Goal: Information Seeking & Learning: Learn about a topic

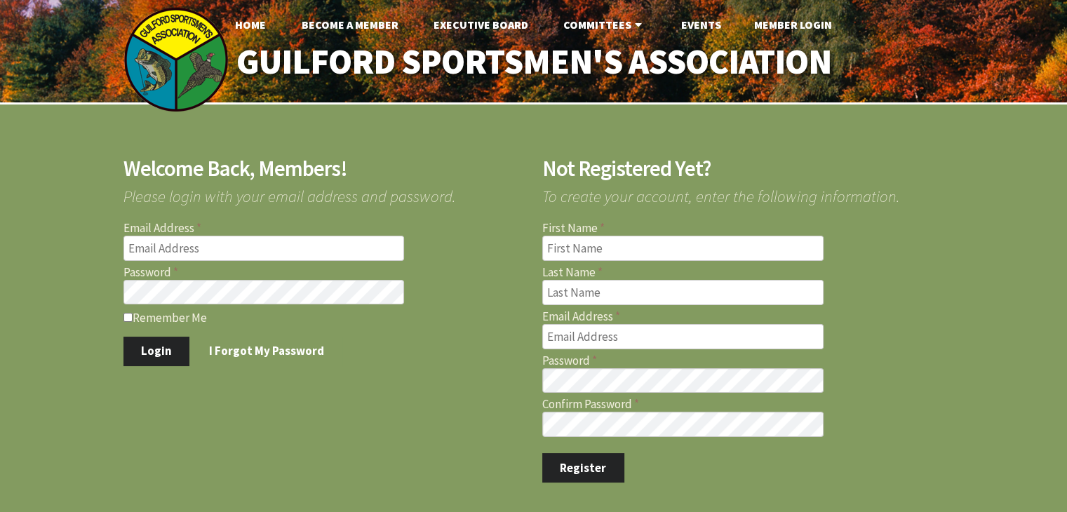
click at [204, 246] on input "Email Address" at bounding box center [264, 248] width 281 height 25
type input "lopath@comcast.net"
click at [126, 315] on input "Remember Me" at bounding box center [128, 317] width 9 height 9
checkbox input "true"
click at [149, 355] on button "Login" at bounding box center [157, 351] width 67 height 29
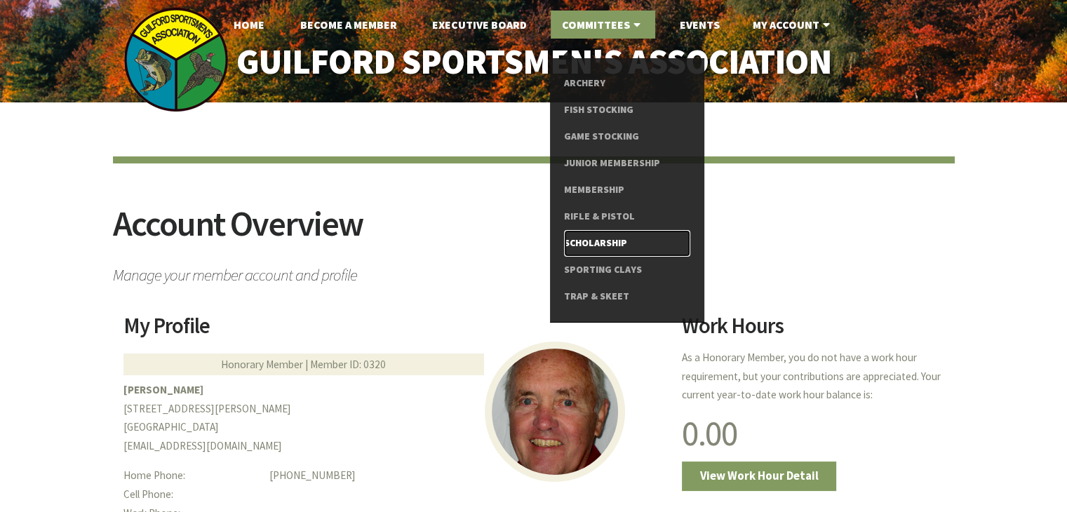
click at [582, 242] on link "Scholarship" at bounding box center [627, 243] width 126 height 27
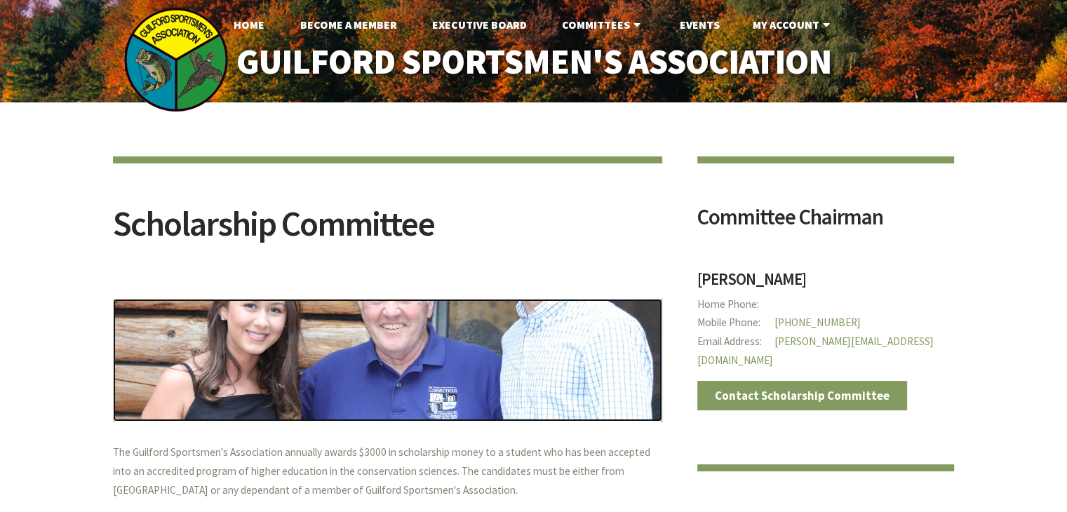
click at [463, 360] on img at bounding box center [387, 360] width 549 height 123
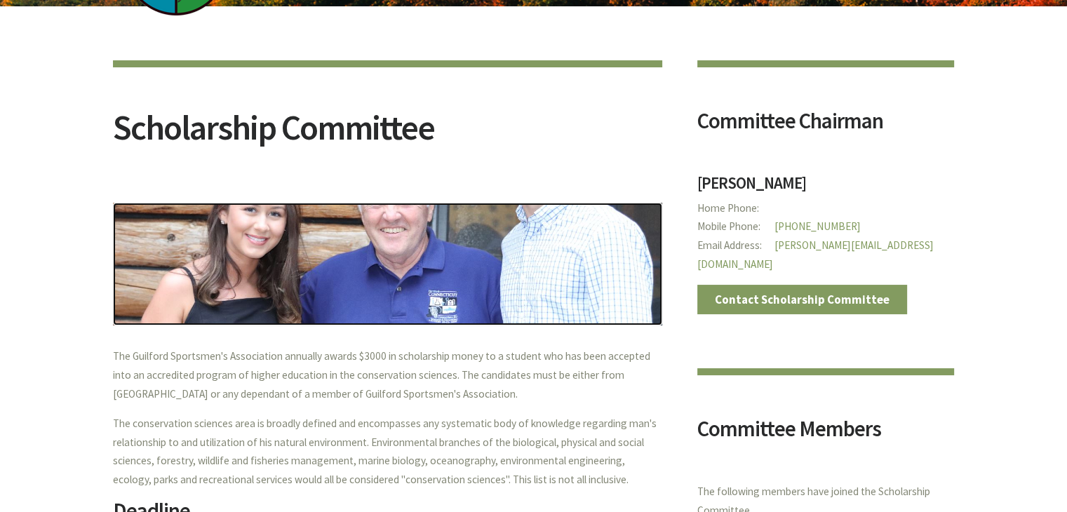
scroll to position [70, 0]
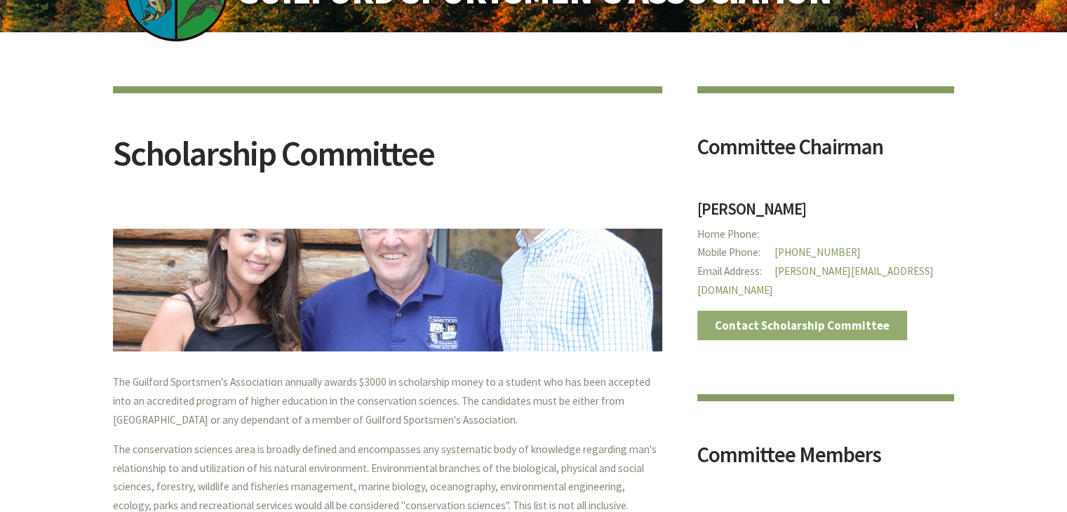
click at [780, 311] on link "Contact Scholarship Committee" at bounding box center [803, 325] width 211 height 29
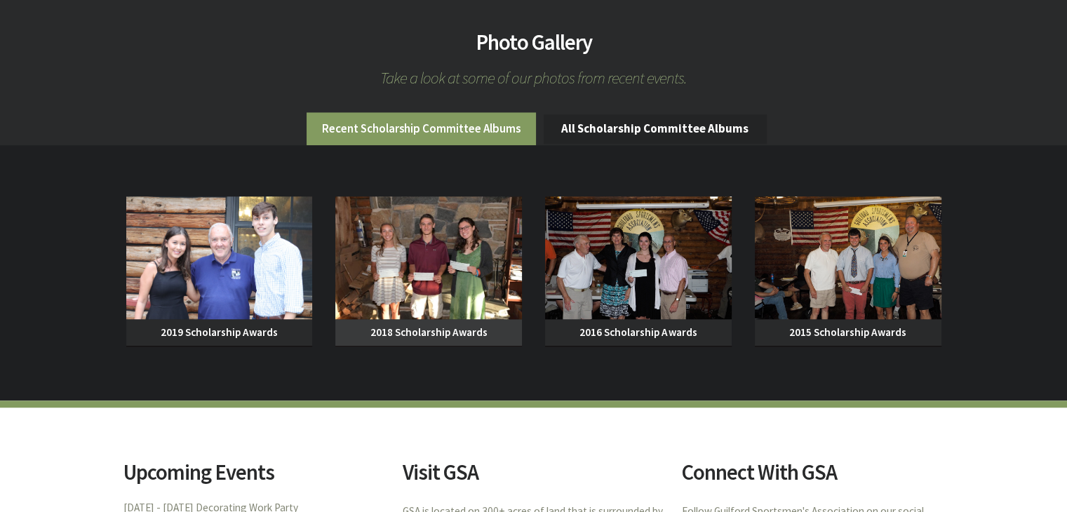
scroll to position [1263, 0]
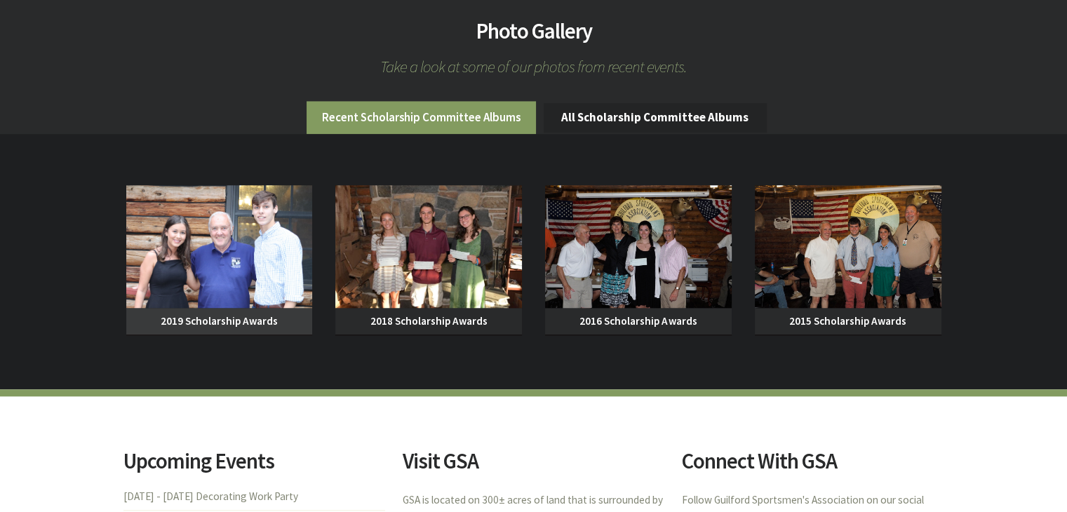
click at [227, 312] on span "2019 Scholarship Awards" at bounding box center [219, 321] width 187 height 27
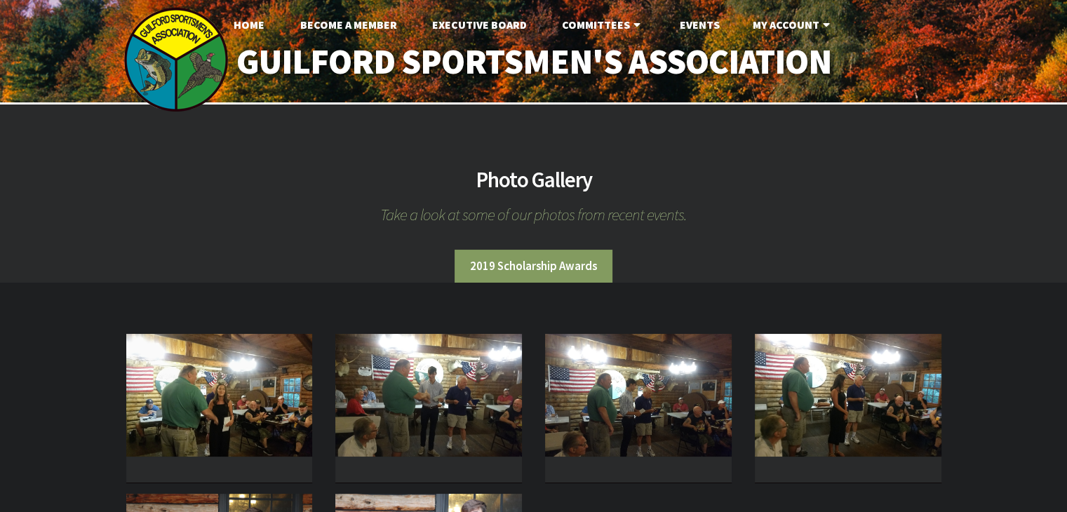
click at [571, 262] on li "2019 Scholarship Awards" at bounding box center [534, 266] width 158 height 33
click at [247, 23] on link "Home" at bounding box center [248, 25] width 53 height 28
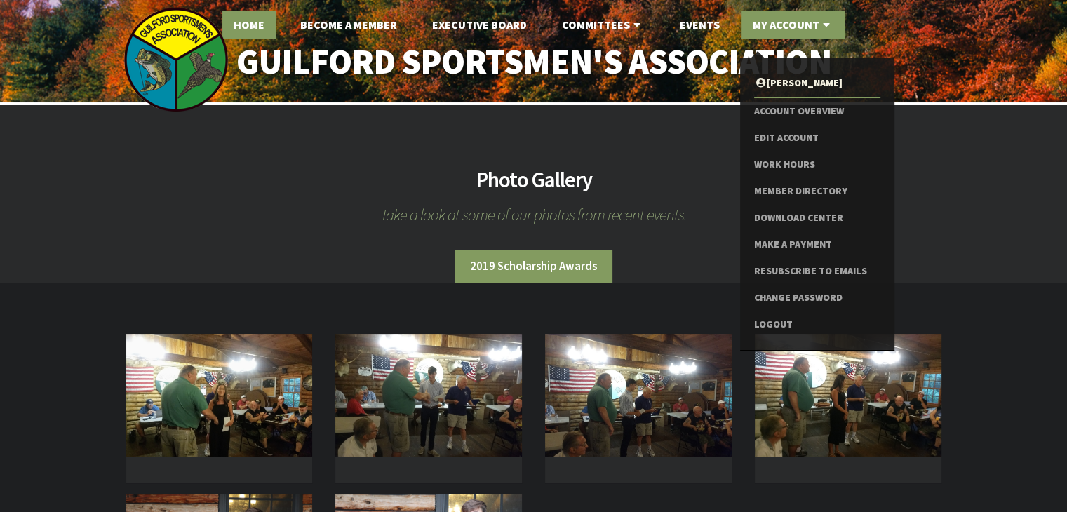
click at [237, 23] on link "Home" at bounding box center [248, 25] width 53 height 28
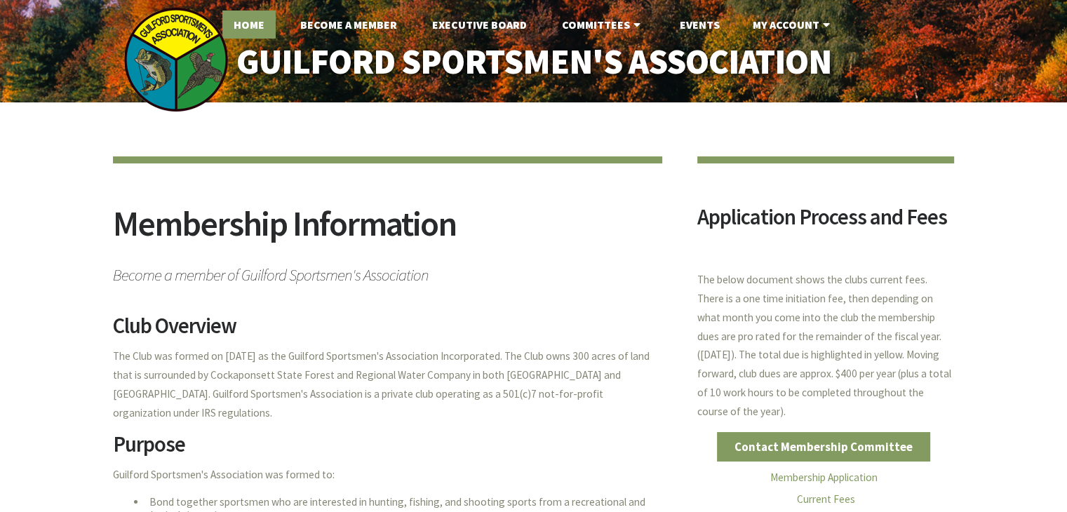
click at [260, 23] on link "Home" at bounding box center [248, 25] width 53 height 28
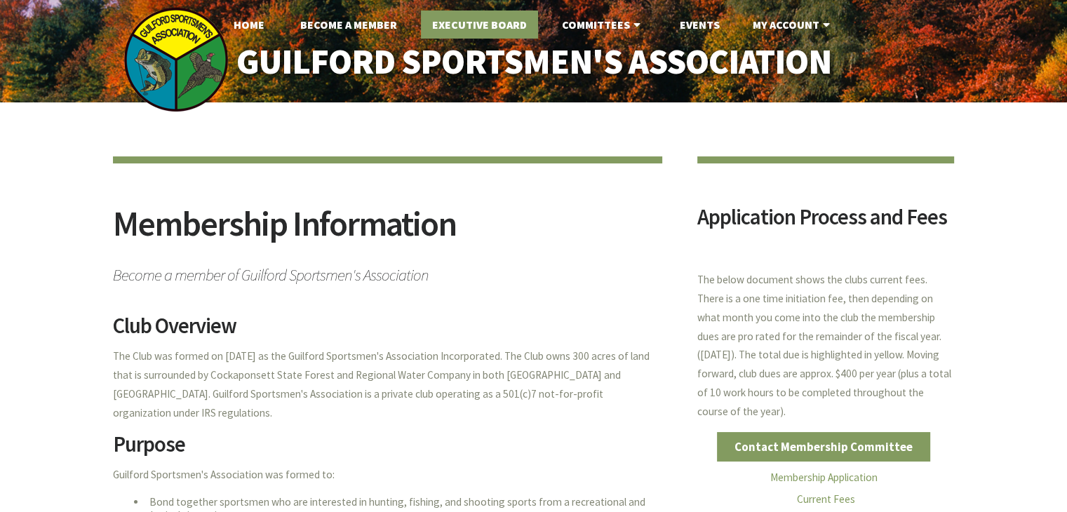
click at [444, 24] on link "Executive Board" at bounding box center [479, 25] width 117 height 28
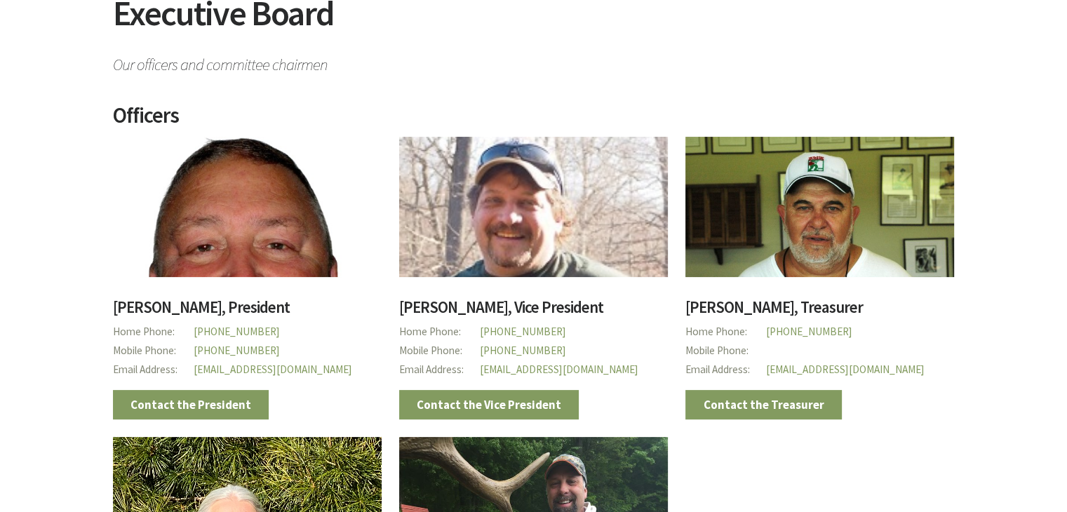
scroll to position [140, 0]
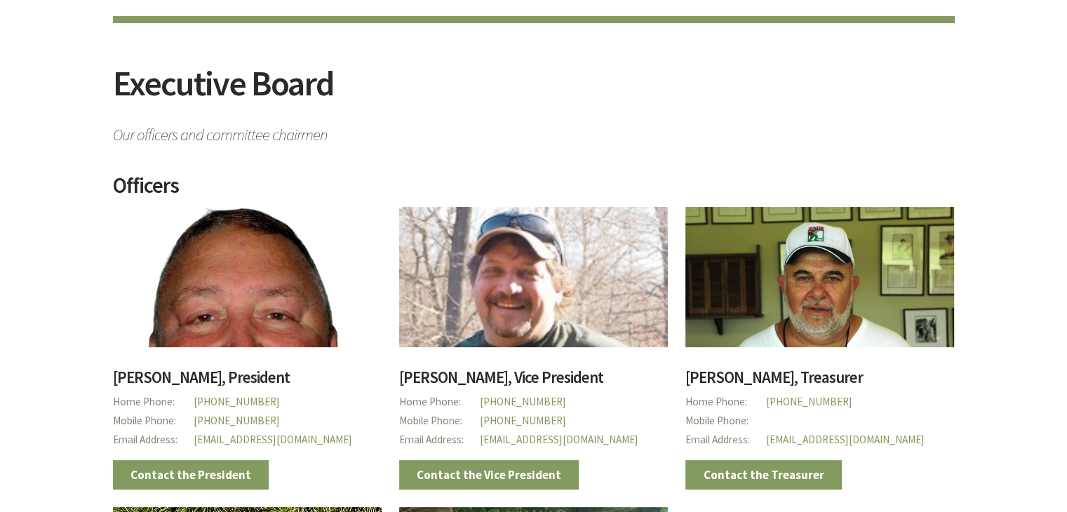
click at [230, 309] on div at bounding box center [247, 277] width 269 height 140
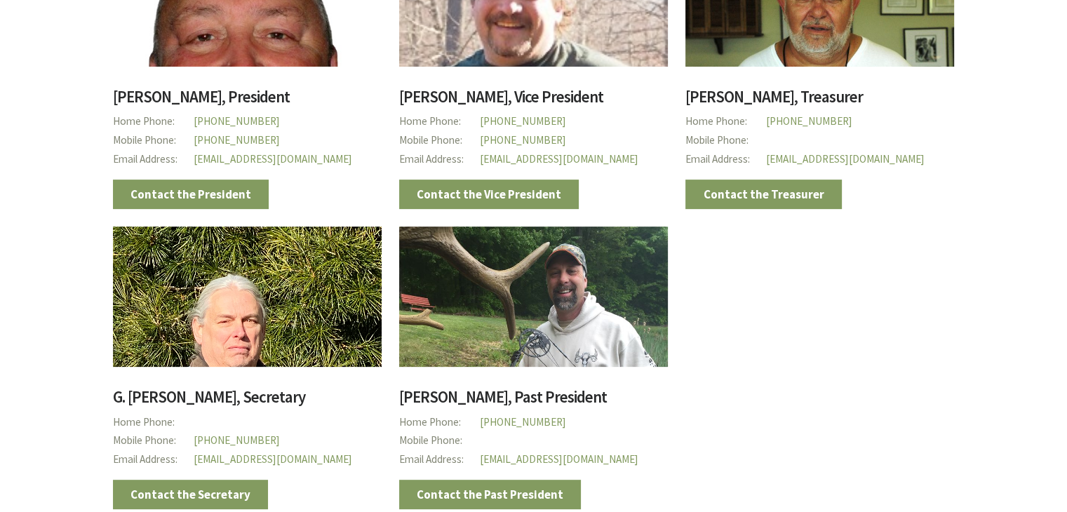
scroll to position [0, 0]
